Goal: Task Accomplishment & Management: Complete application form

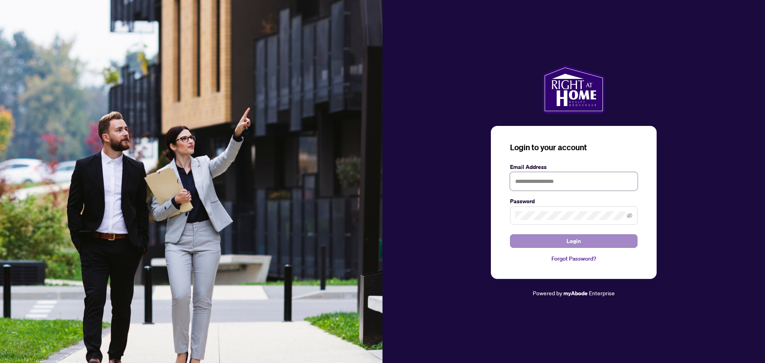
type input "**********"
click at [576, 243] on span "Login" at bounding box center [573, 241] width 14 height 13
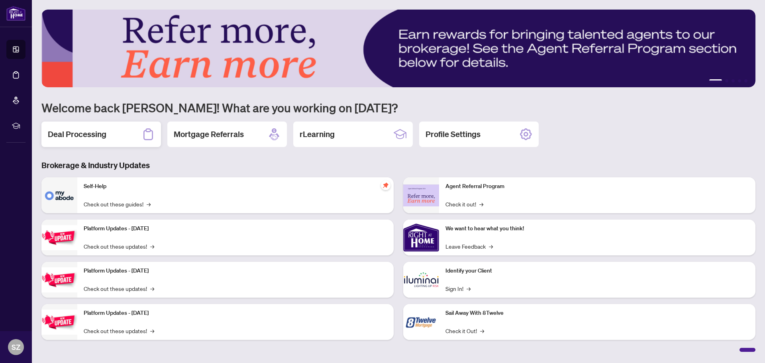
click at [119, 140] on div "Deal Processing" at bounding box center [100, 133] width 119 height 25
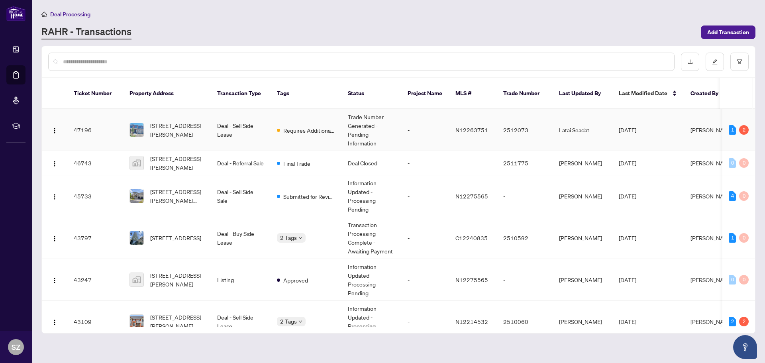
click at [198, 123] on span "[STREET_ADDRESS][PERSON_NAME]" at bounding box center [177, 130] width 54 height 18
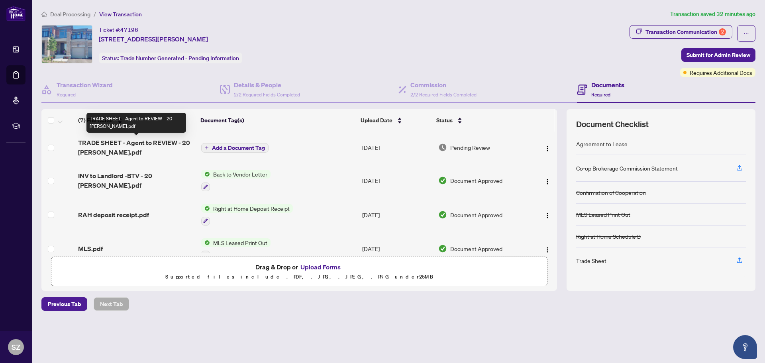
click at [131, 143] on span "TRADE SHEET - Agent to REVIEW - 20 [PERSON_NAME].pdf" at bounding box center [136, 147] width 117 height 19
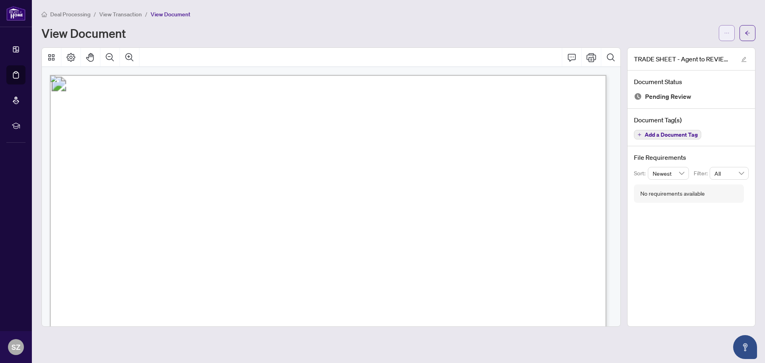
click at [731, 37] on button "button" at bounding box center [726, 33] width 16 height 16
click at [697, 50] on span "Download" at bounding box center [697, 50] width 61 height 9
click at [198, 31] on div "View Document" at bounding box center [377, 33] width 672 height 13
click at [123, 15] on span "View Transaction" at bounding box center [120, 14] width 43 height 7
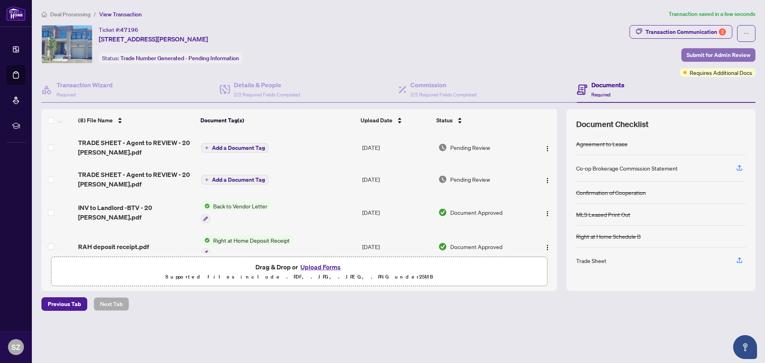
click at [700, 54] on span "Submit for Admin Review" at bounding box center [718, 55] width 64 height 13
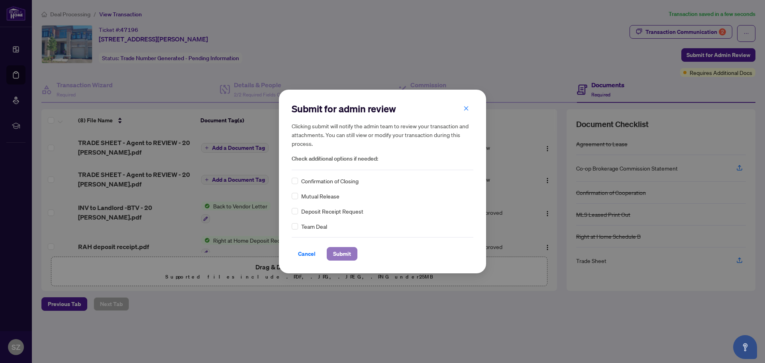
click at [335, 254] on span "Submit" at bounding box center [342, 253] width 18 height 13
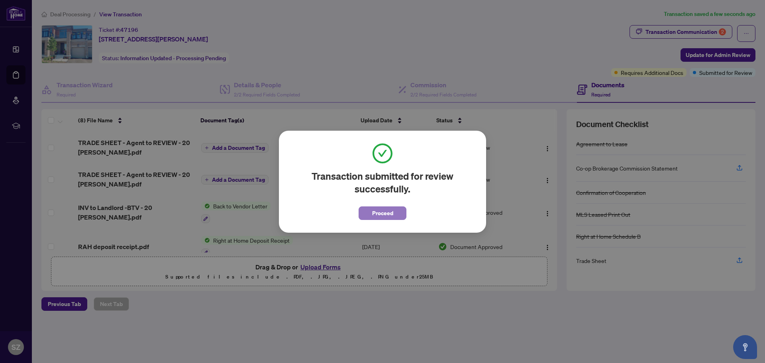
click at [380, 207] on span "Proceed" at bounding box center [382, 213] width 21 height 13
